Goal: Task Accomplishment & Management: Manage account settings

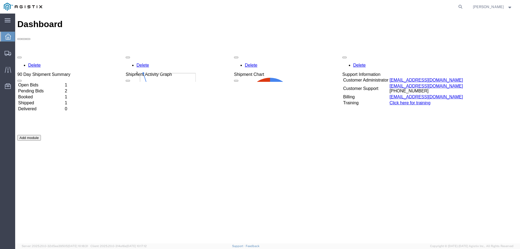
click at [38, 100] on td "Shipped" at bounding box center [41, 102] width 46 height 5
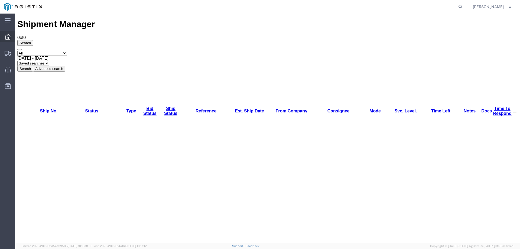
click at [9, 36] on icon at bounding box center [8, 37] width 6 height 6
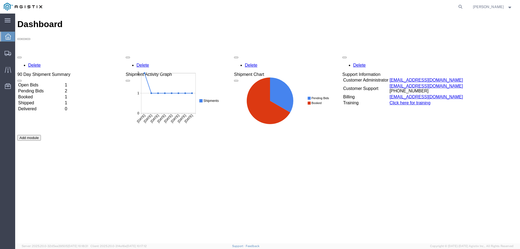
click at [35, 82] on td "Open Bids" at bounding box center [41, 84] width 46 height 5
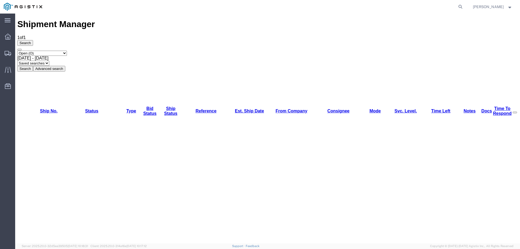
click at [463, 6] on agx-global-search at bounding box center [378, 7] width 173 height 14
click at [464, 6] on icon at bounding box center [461, 7] width 8 height 8
click at [426, 7] on input "search" at bounding box center [374, 6] width 165 height 13
type input "56964756"
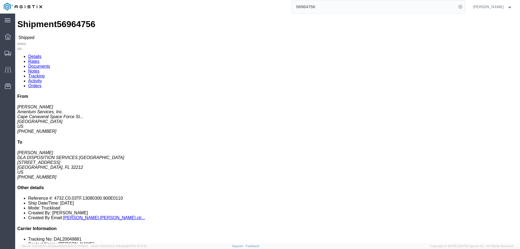
click link "Tracking"
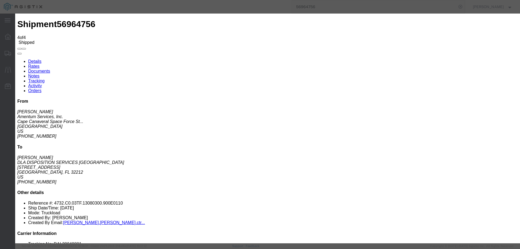
type input "[DATE]"
type input "9:00 AM"
type input "[DATE]"
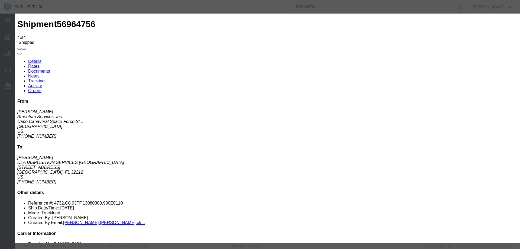
type input "1:10 PM"
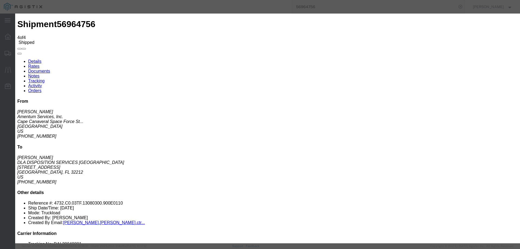
select select "DELIVRED"
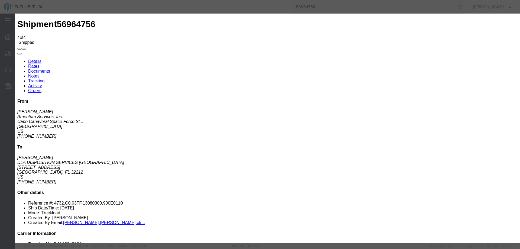
type input "R.D."
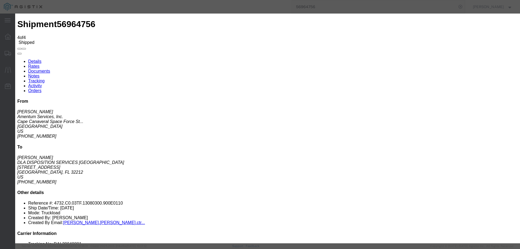
type input "R. D."
